Goal: Information Seeking & Learning: Understand process/instructions

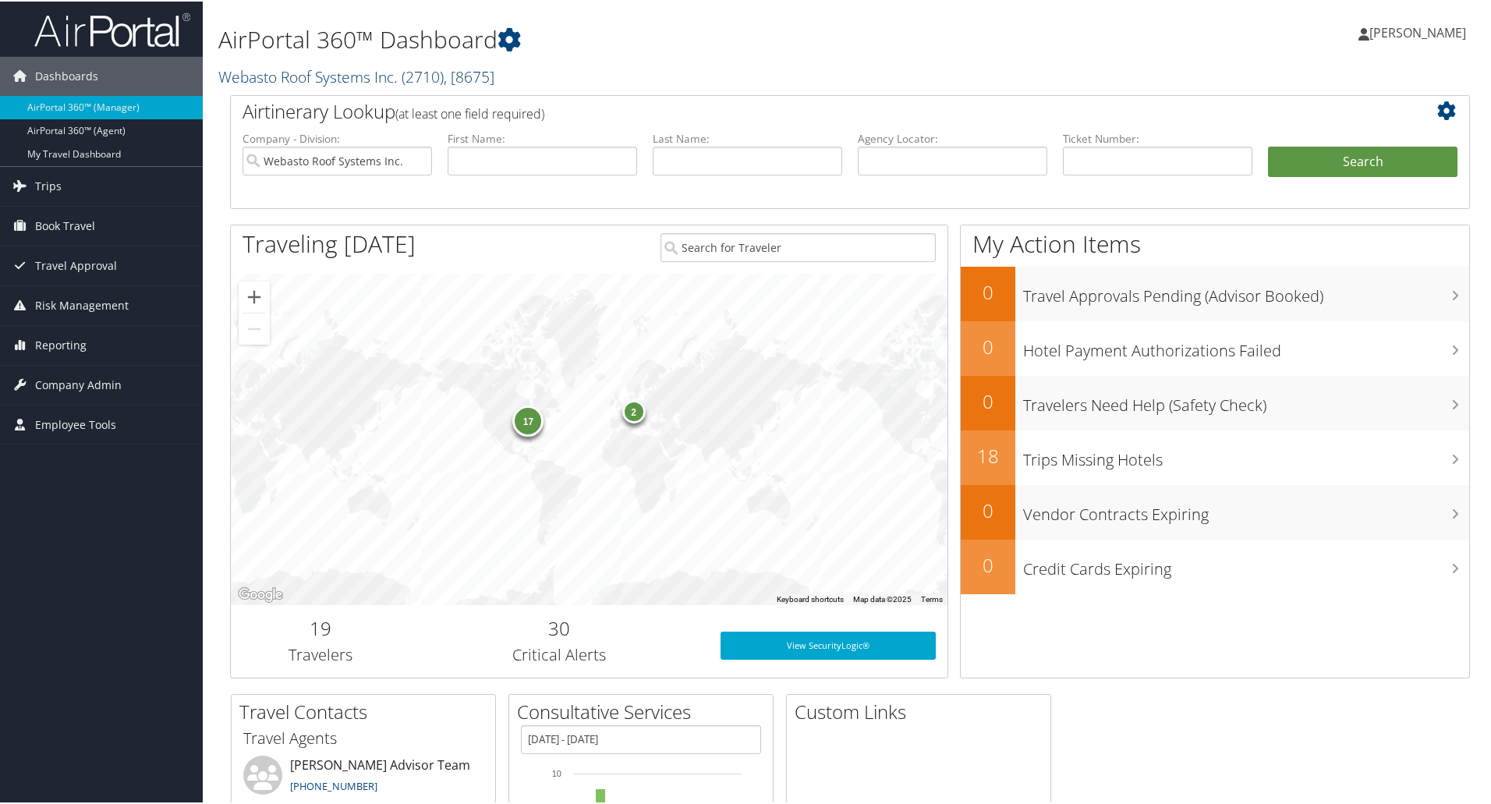
click at [323, 72] on link "Webasto Roof Systems Inc. ( 2710 ) , [ 8675 ]" at bounding box center [356, 75] width 276 height 21
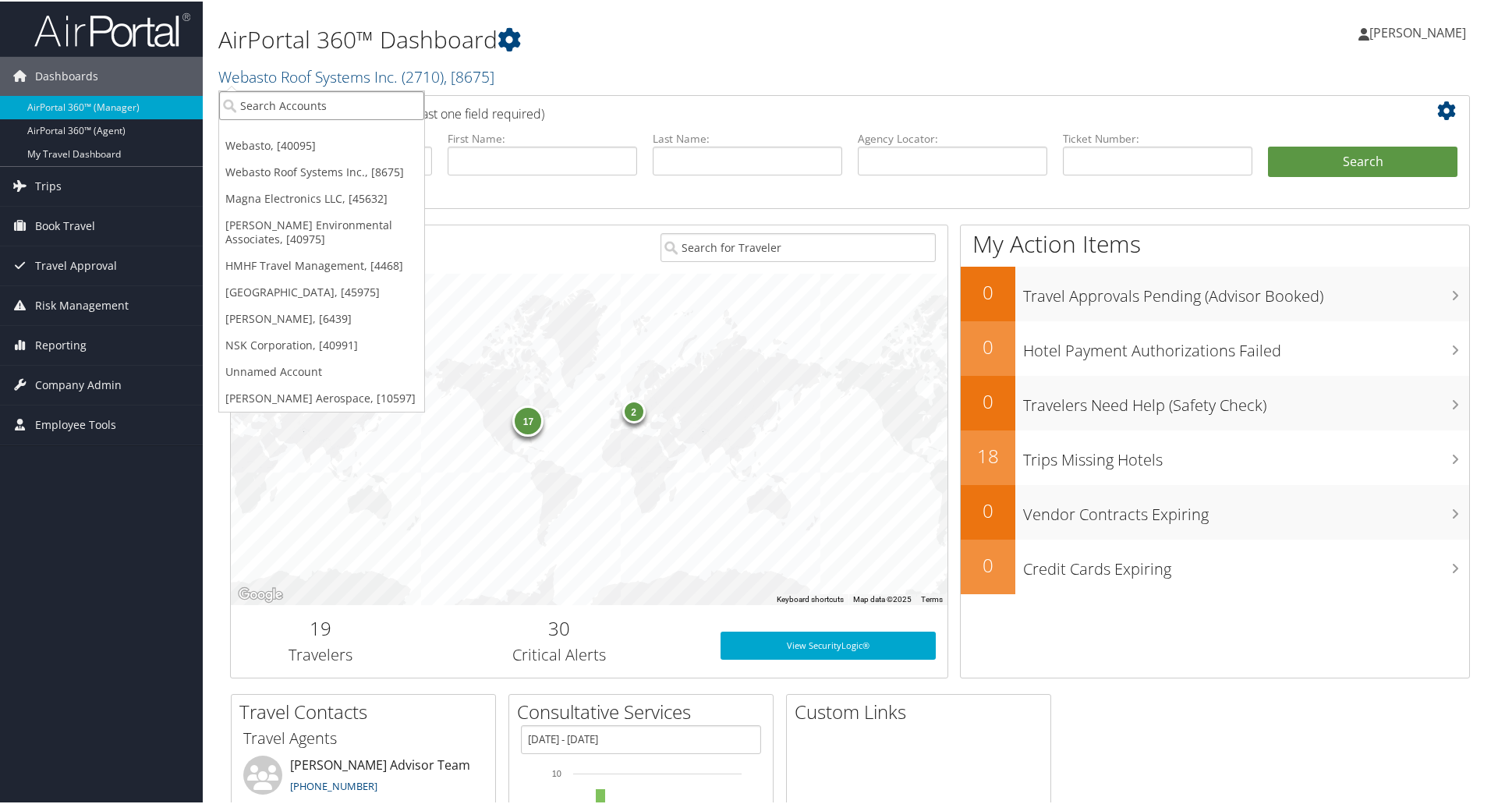
click at [265, 102] on input "search" at bounding box center [321, 104] width 205 height 29
type input "abc"
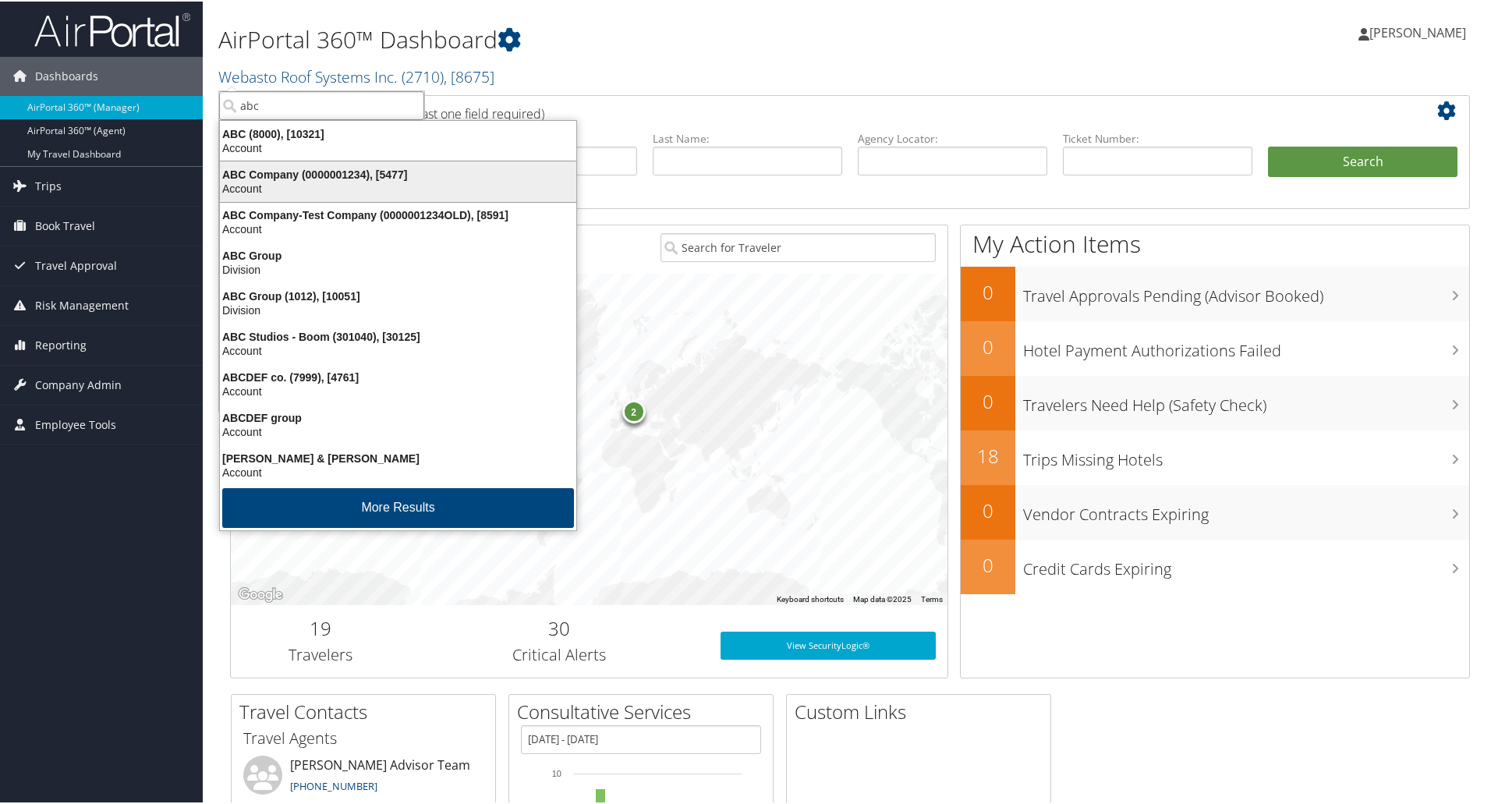
click at [277, 168] on div "ABC Company (0000001234), [5477]" at bounding box center [398, 173] width 375 height 14
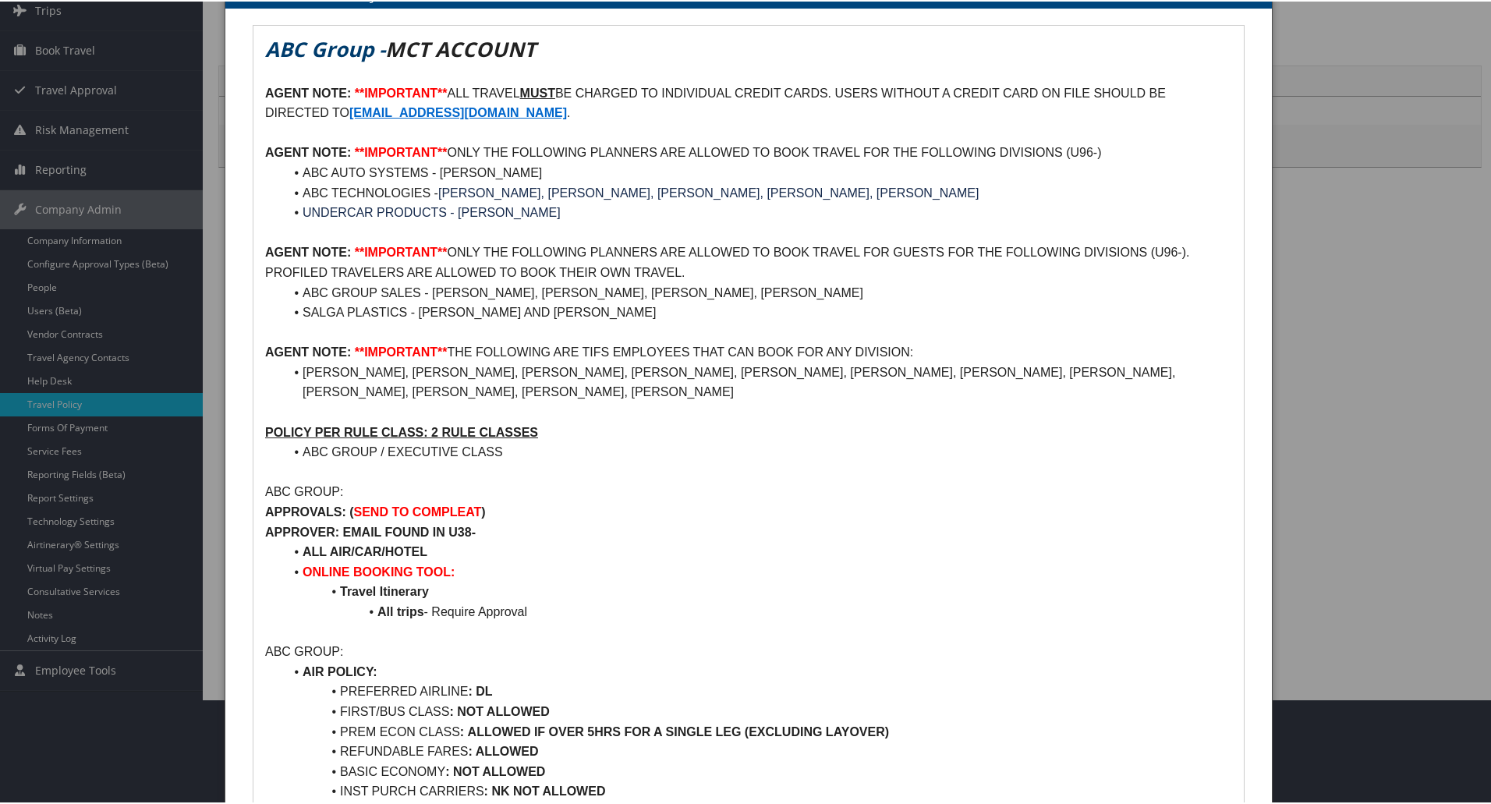
scroll to position [78, 0]
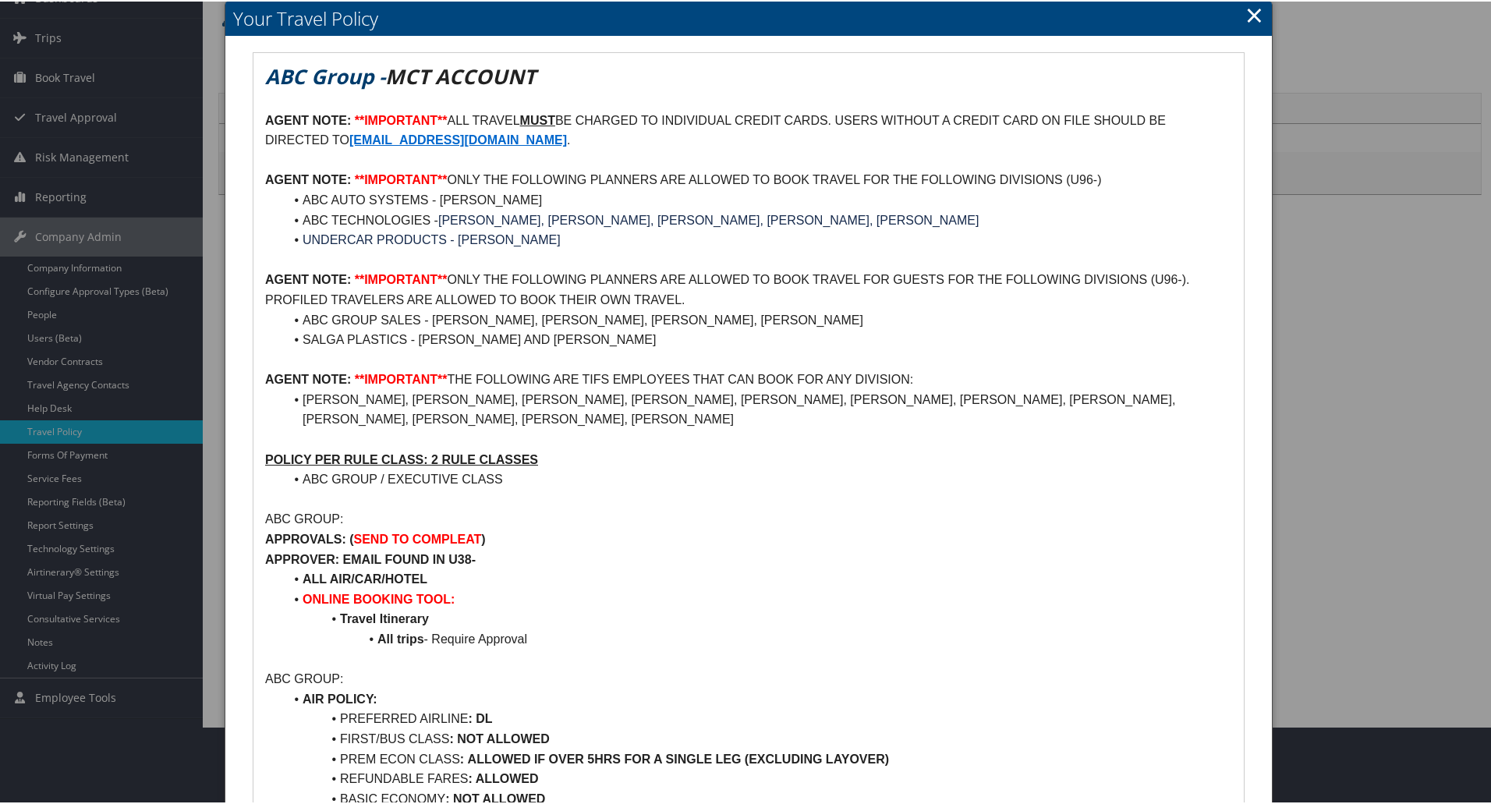
click at [1248, 9] on link "×" at bounding box center [1254, 13] width 18 height 31
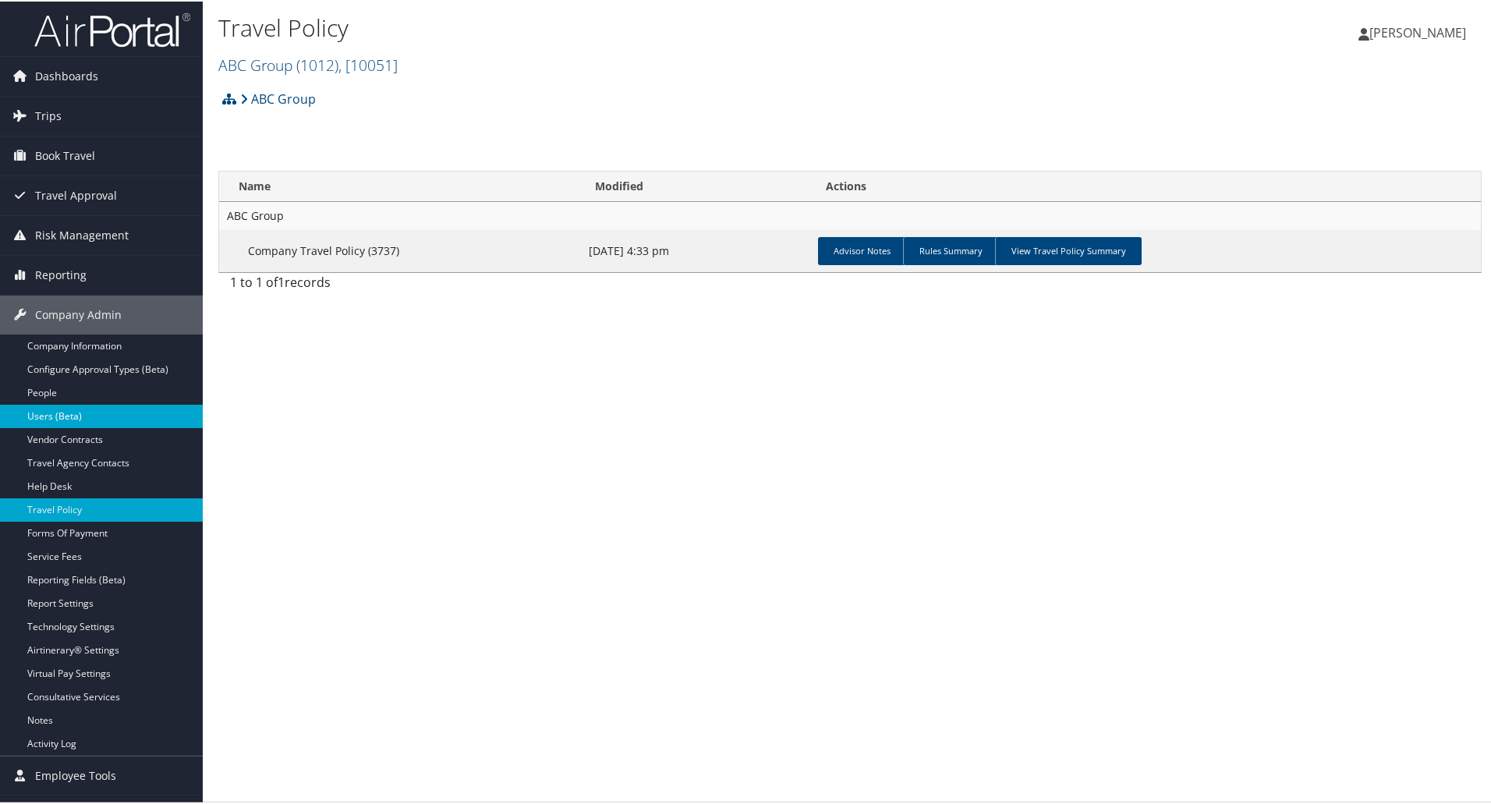
scroll to position [0, 0]
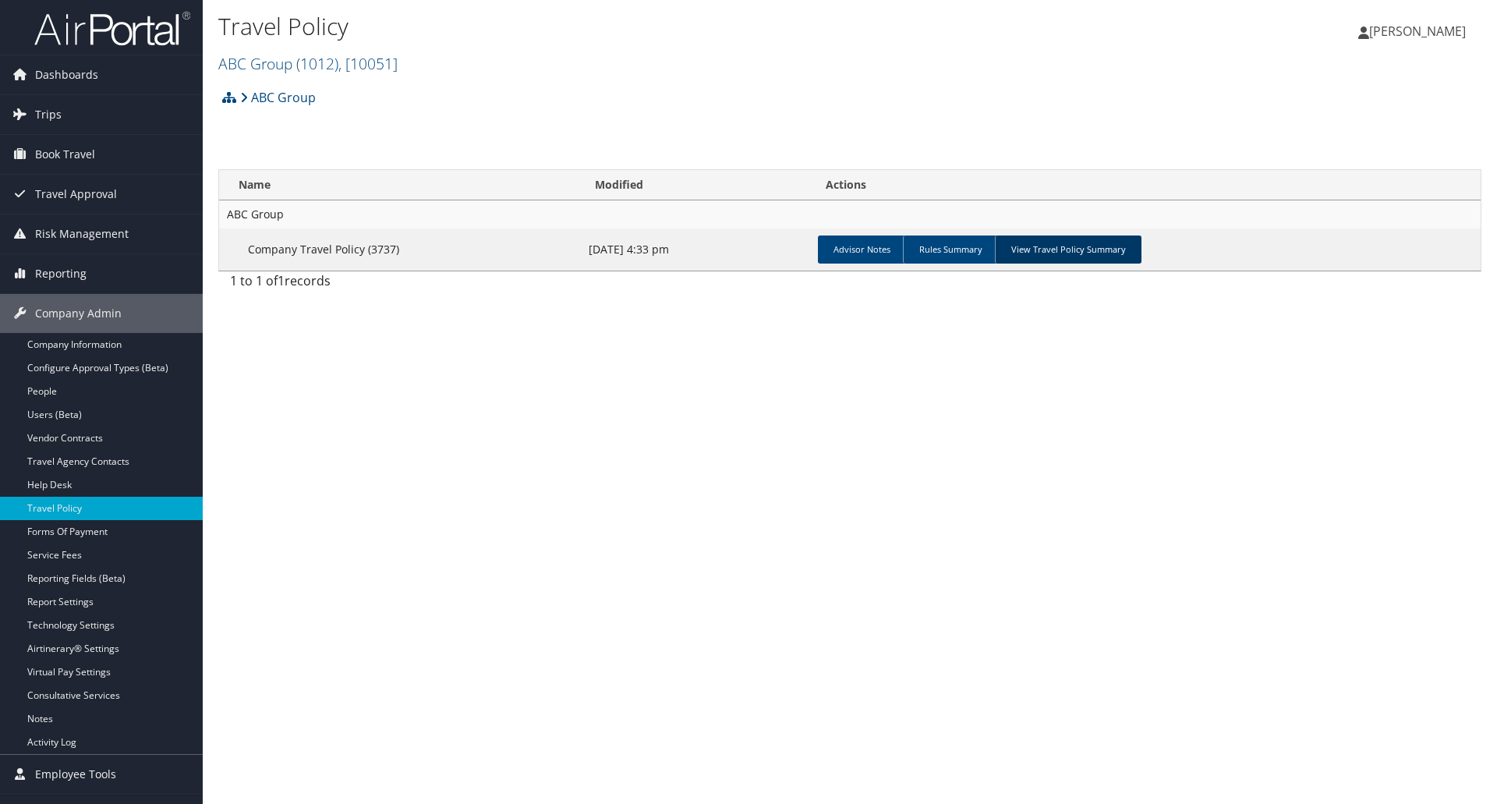
click at [1043, 250] on link "View Travel Policy Summary" at bounding box center [1068, 250] width 147 height 28
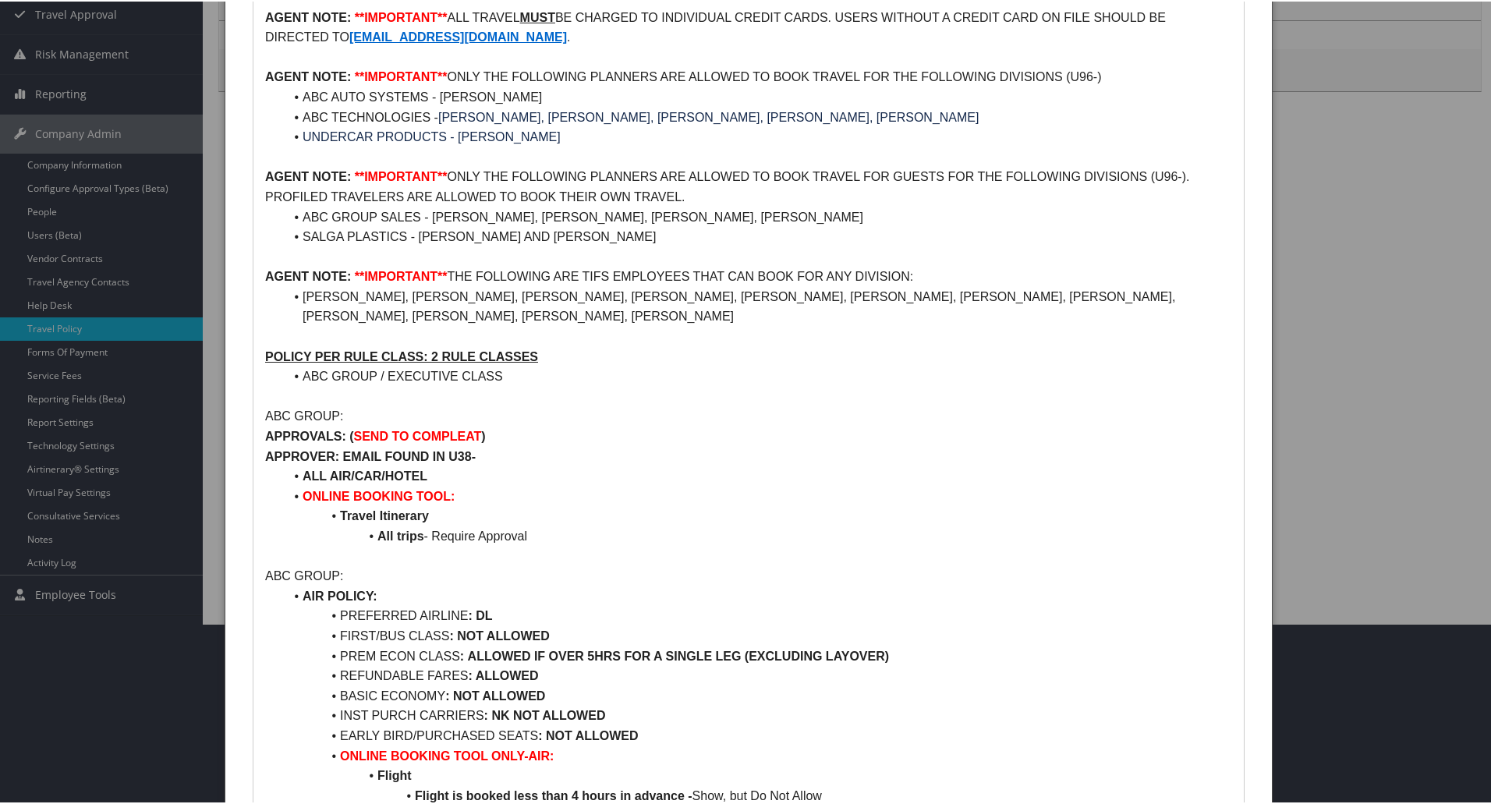
scroll to position [78, 0]
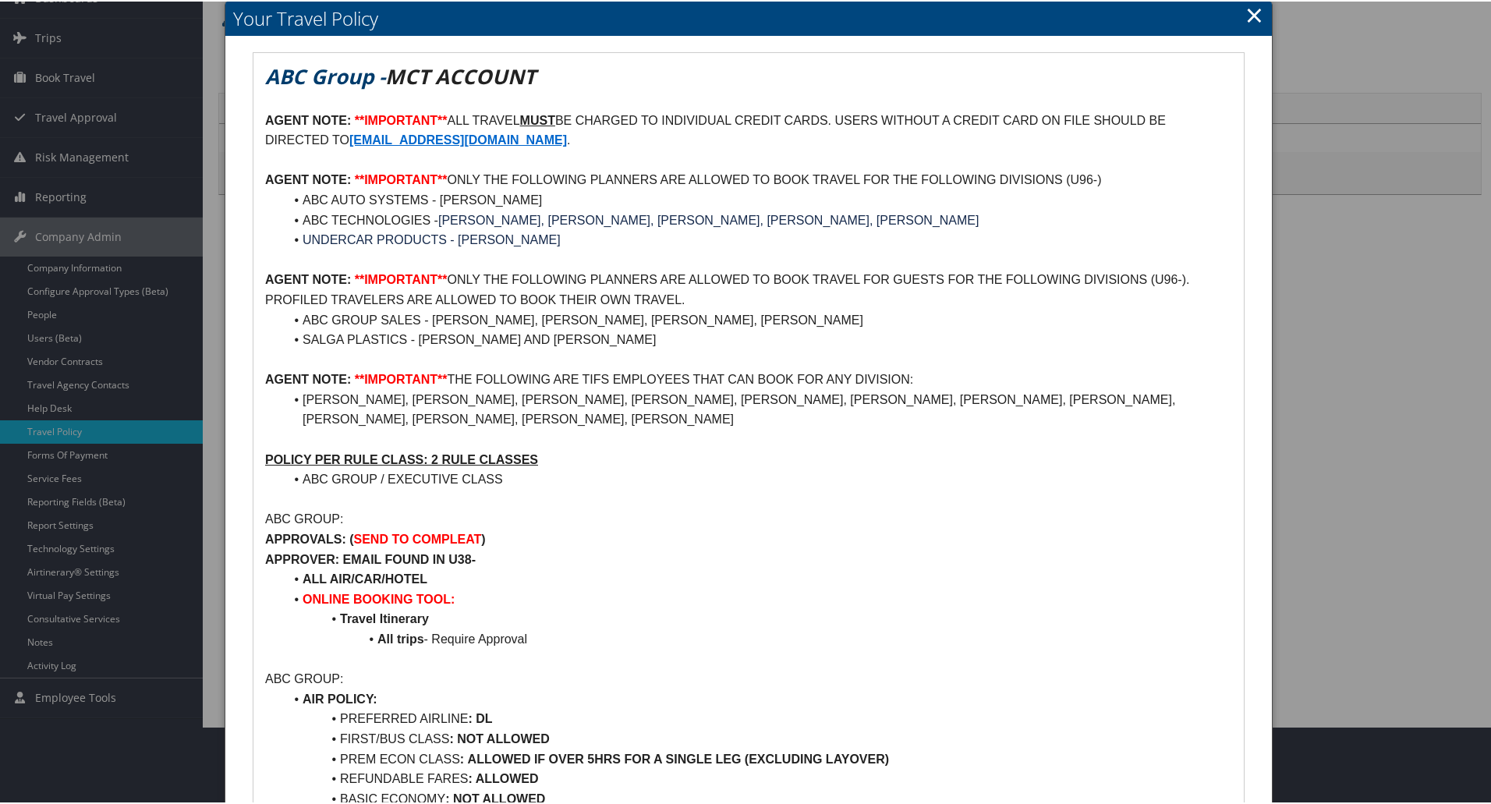
click at [1245, 11] on link "×" at bounding box center [1254, 13] width 18 height 31
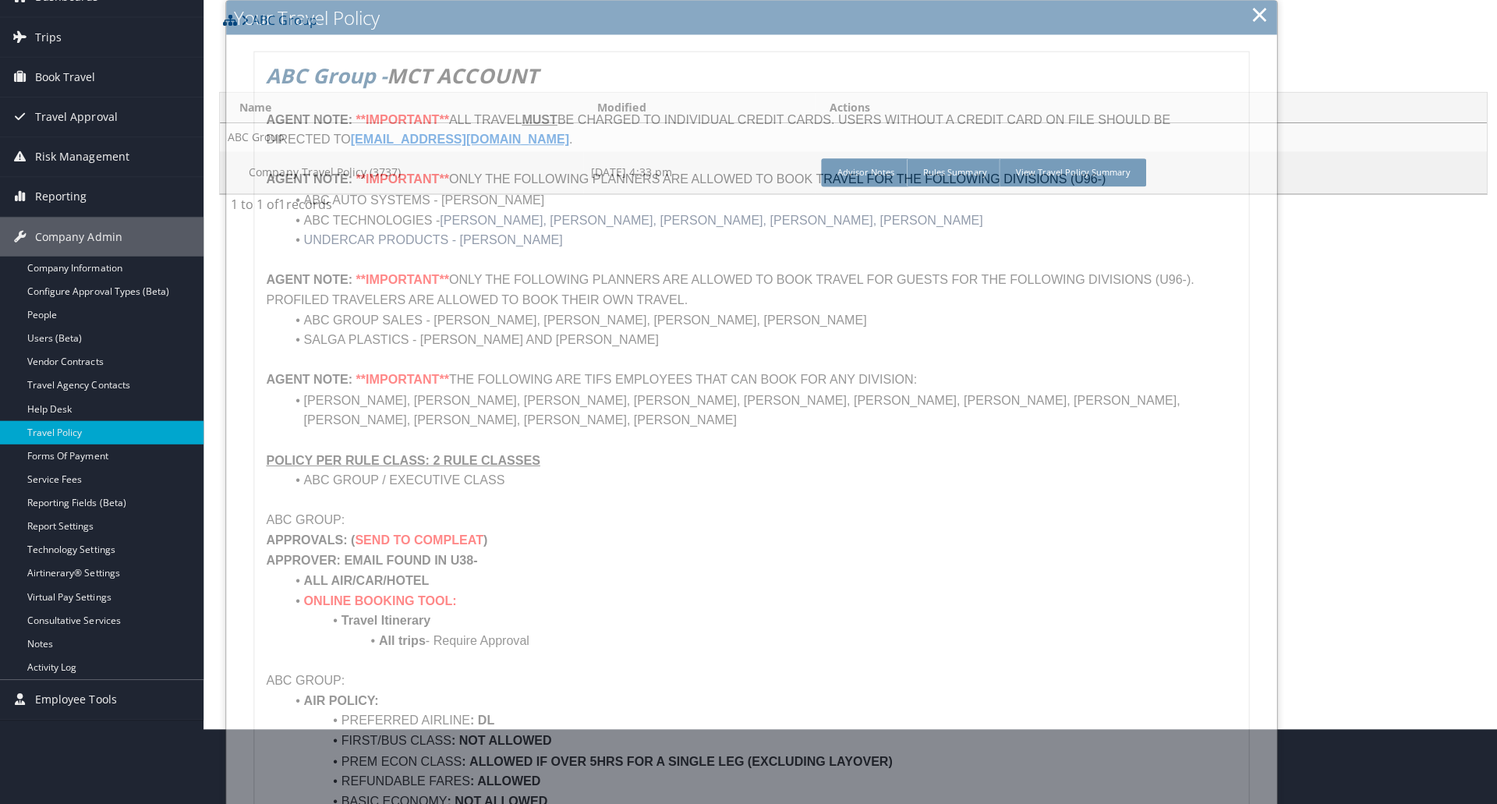
scroll to position [0, 0]
